Goal: Task Accomplishment & Management: Manage account settings

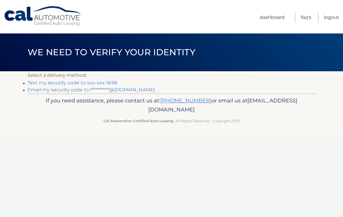
click at [104, 82] on link "Text my security code to xxx-xxx-1698" at bounding box center [73, 83] width 90 height 6
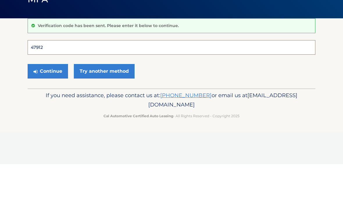
type input "479126"
click at [48, 117] on button "Continue" at bounding box center [48, 124] width 40 height 15
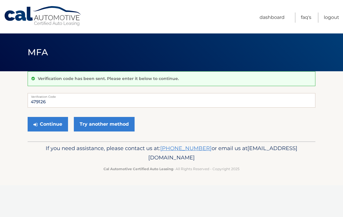
click at [49, 123] on button "Continue" at bounding box center [48, 124] width 40 height 15
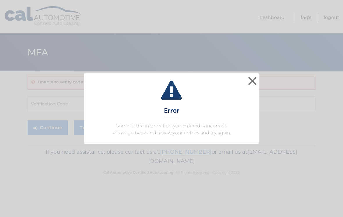
click at [258, 78] on button "×" at bounding box center [253, 81] width 12 height 12
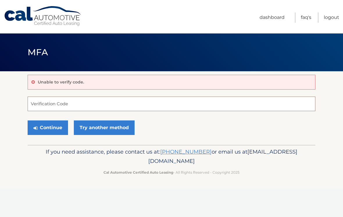
click at [121, 103] on input "Verification Code" at bounding box center [172, 104] width 288 height 15
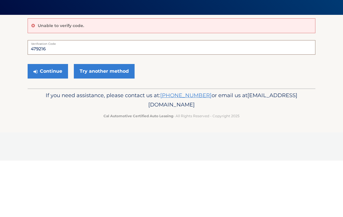
type input "479216"
click at [50, 121] on button "Continue" at bounding box center [48, 128] width 40 height 15
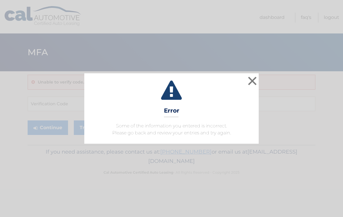
click at [256, 80] on button "×" at bounding box center [253, 81] width 12 height 12
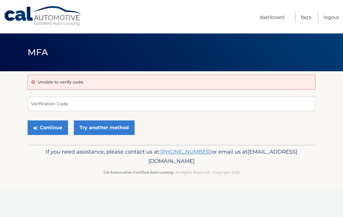
click at [117, 125] on link "Try another method" at bounding box center [104, 128] width 61 height 15
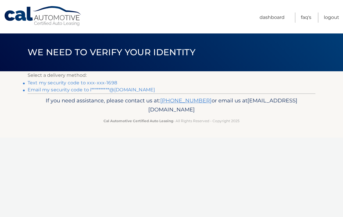
click at [107, 82] on link "Text my security code to xxx-xxx-1698" at bounding box center [73, 83] width 90 height 6
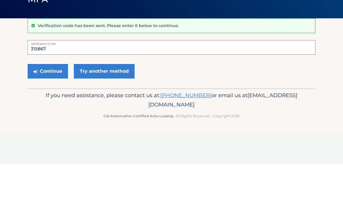
type input "315867"
click at [52, 117] on button "Continue" at bounding box center [48, 124] width 40 height 15
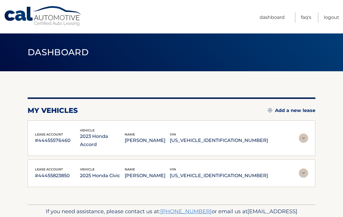
click at [274, 167] on div "lease account #44455823850 vehicle 2025 Honda Civic name LORRAINE HOGAN vin 2HG…" at bounding box center [172, 173] width 274 height 13
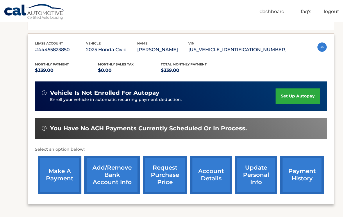
scroll to position [119, 0]
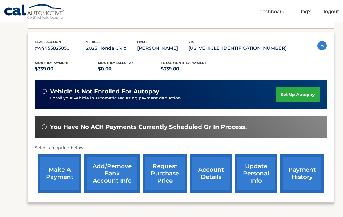
click at [61, 179] on link "make a payment" at bounding box center [60, 174] width 44 height 38
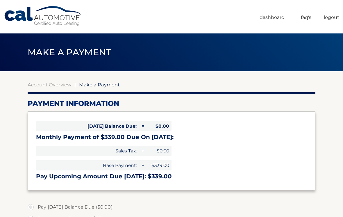
select select "ZDU2MzcyOGMtNjA4My00YTMwLThiNmMtNjQ3YTU1YWVjMGI4"
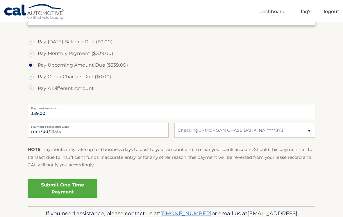
scroll to position [166, 0]
click at [71, 188] on link "Submit One Time Payment" at bounding box center [63, 188] width 70 height 19
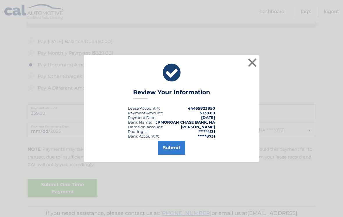
click at [177, 153] on button "Submit" at bounding box center [171, 148] width 27 height 14
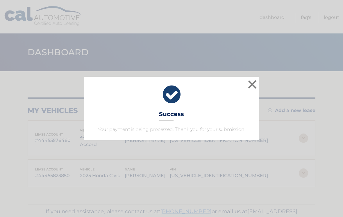
click at [254, 84] on button "×" at bounding box center [253, 85] width 12 height 12
